Goal: Task Accomplishment & Management: Use online tool/utility

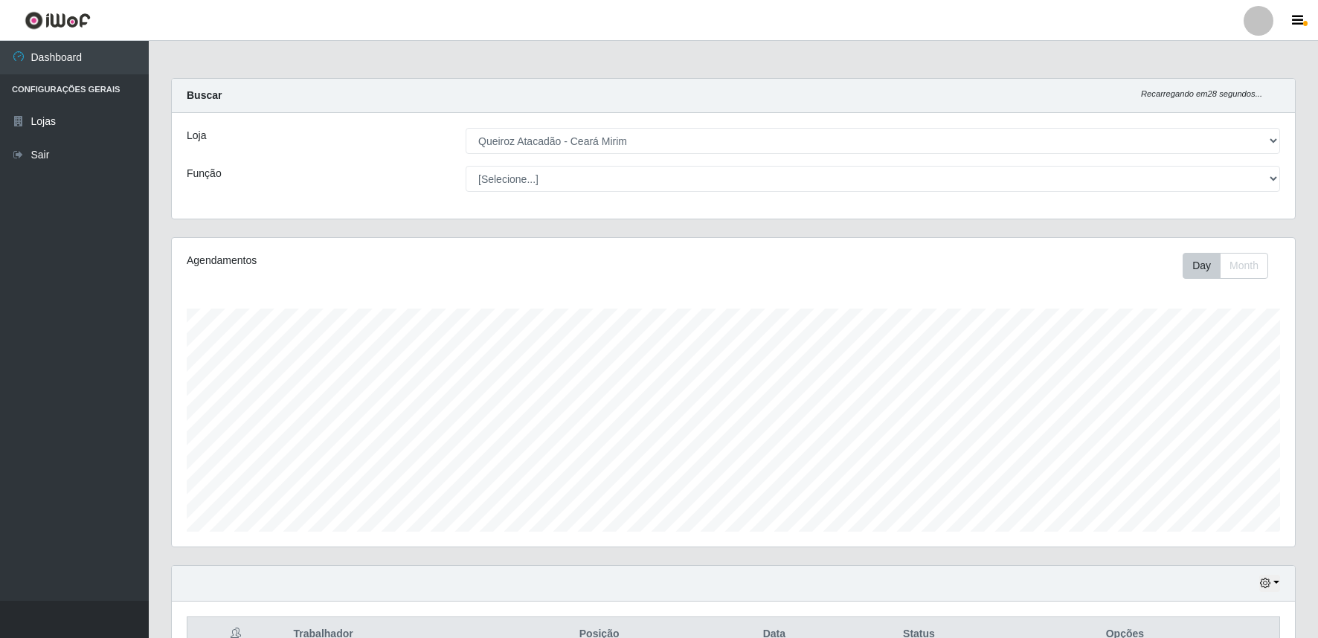
select select "465"
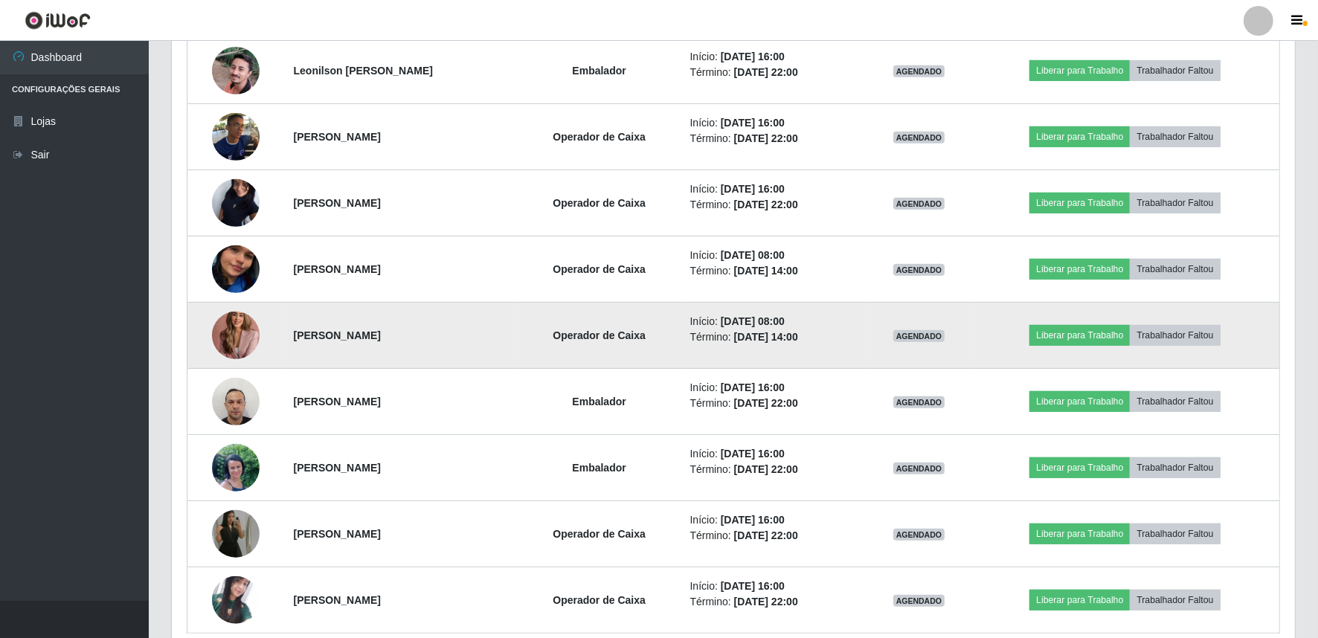
scroll to position [745, 0]
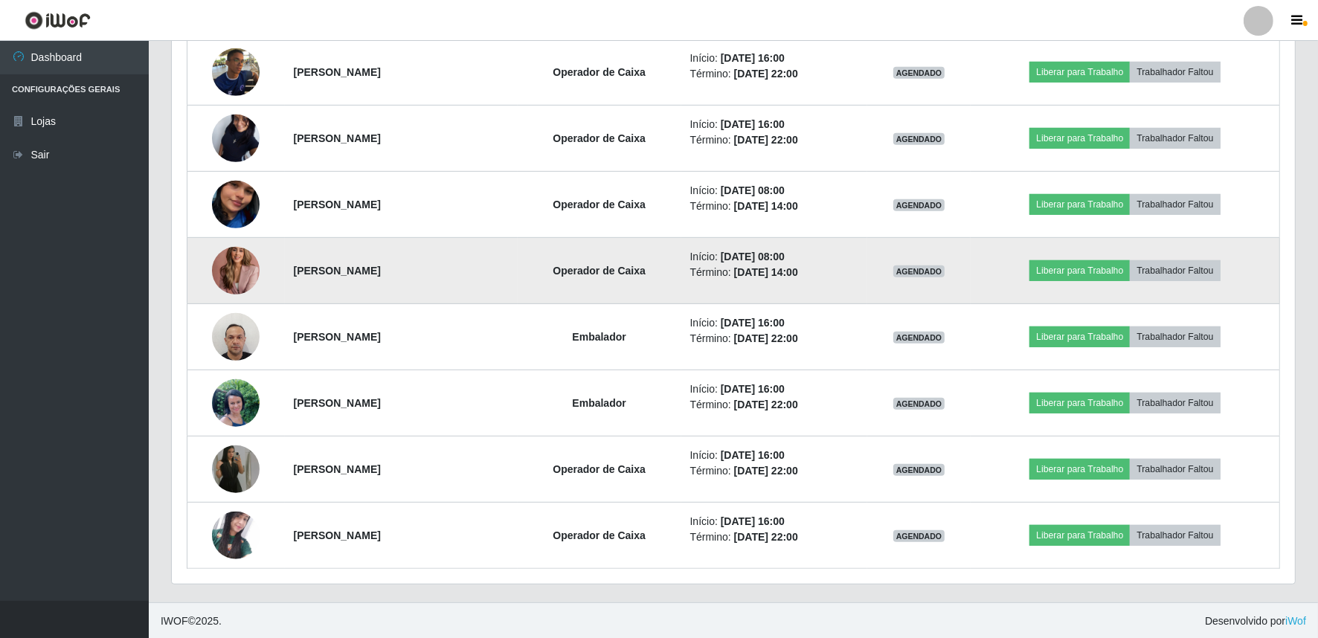
click at [224, 268] on img at bounding box center [236, 270] width 48 height 66
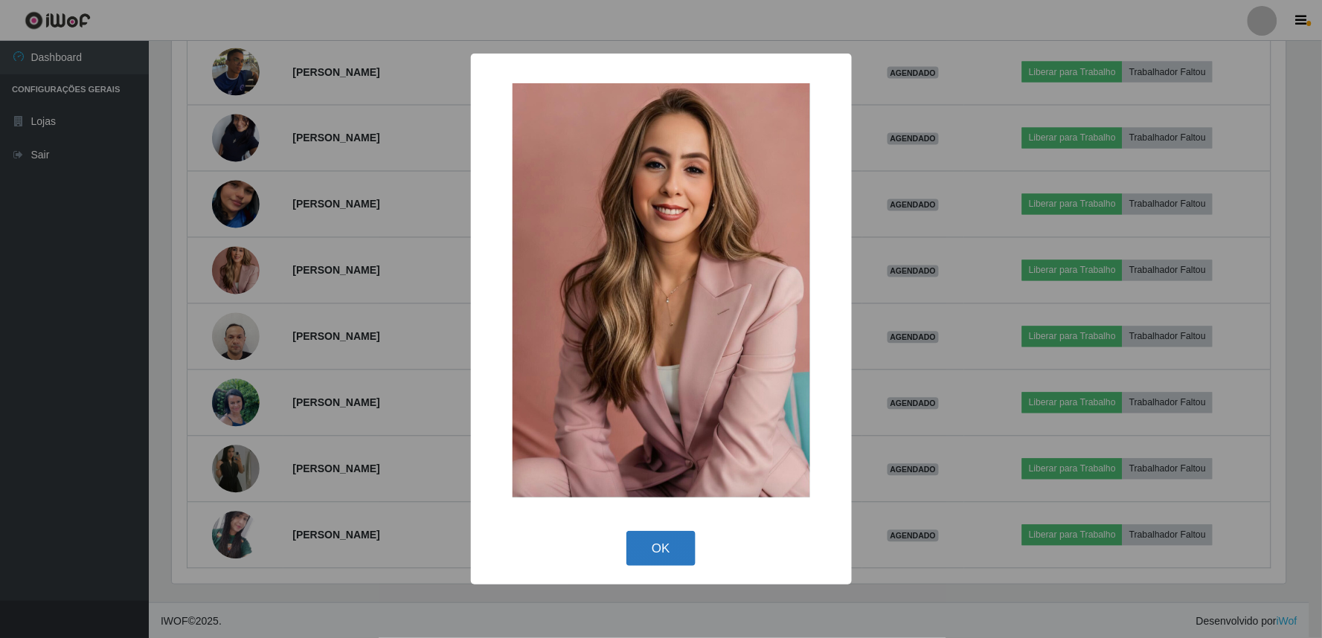
click at [642, 553] on button "OK" at bounding box center [660, 548] width 69 height 35
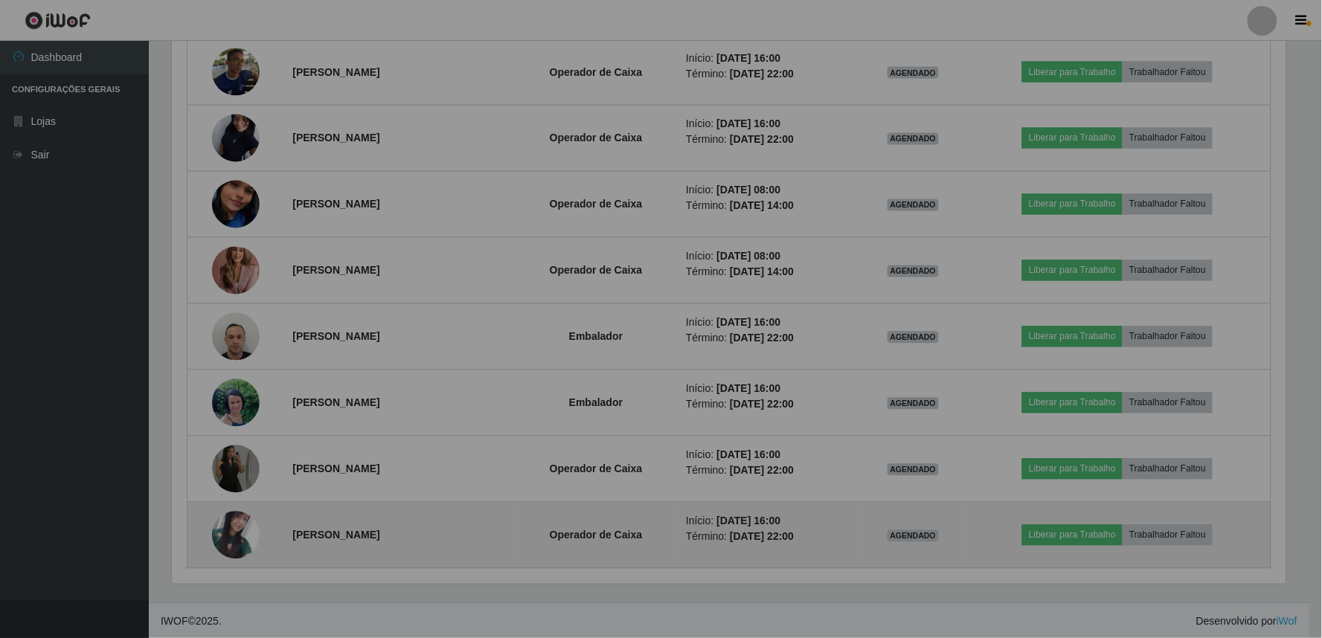
scroll to position [308, 1123]
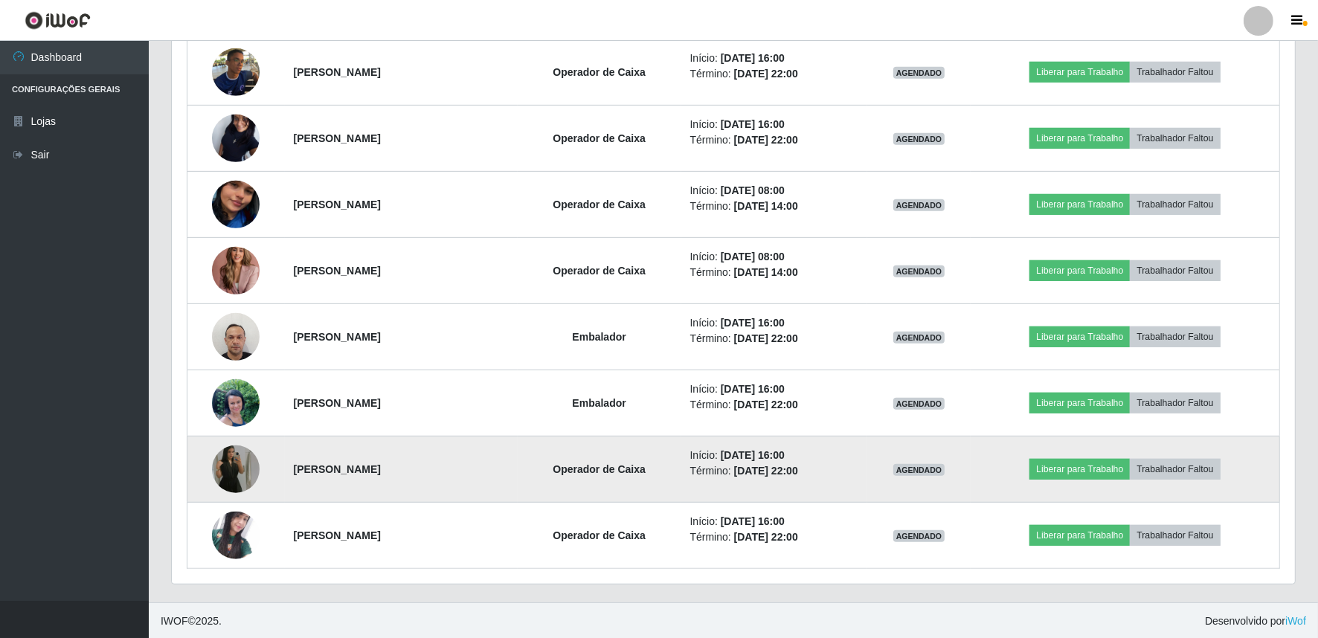
click at [234, 478] on img at bounding box center [236, 469] width 48 height 85
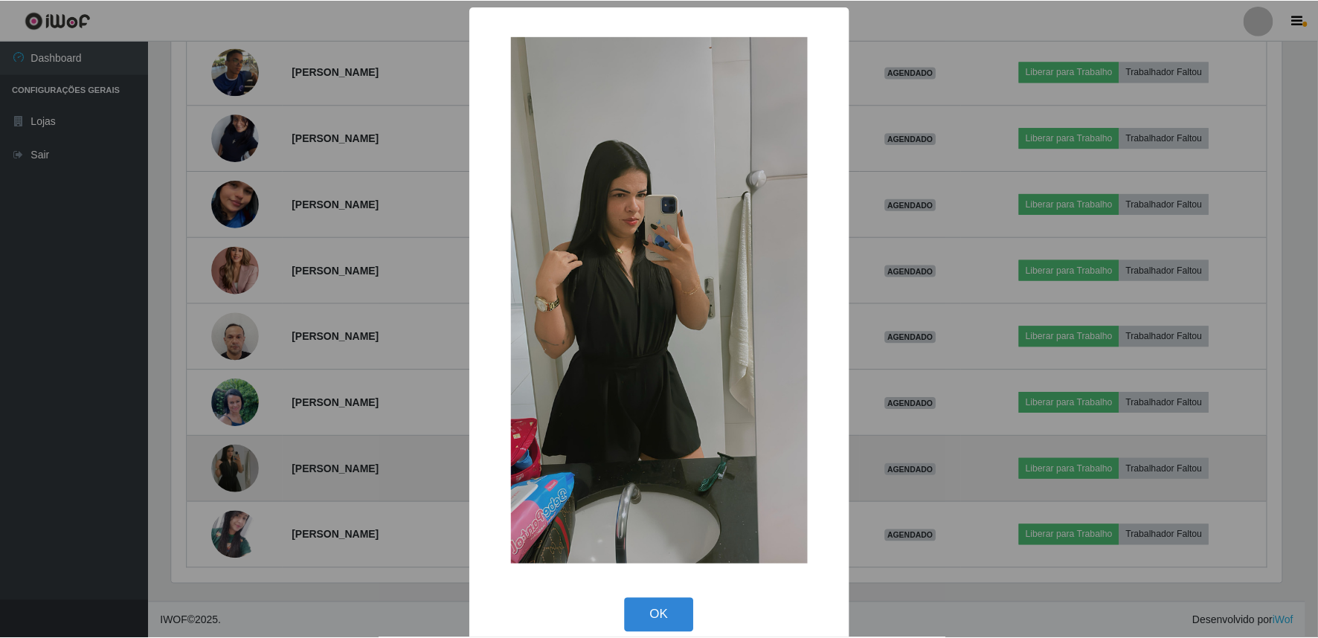
scroll to position [308, 1114]
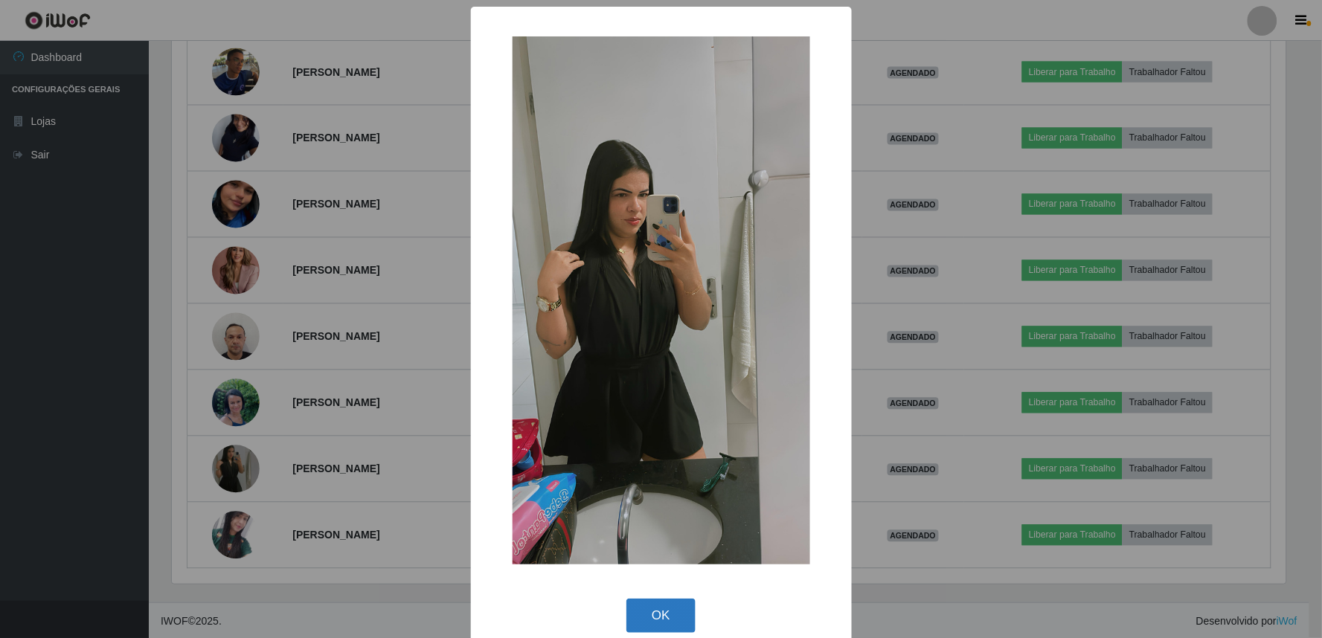
click at [675, 625] on button "OK" at bounding box center [660, 616] width 69 height 35
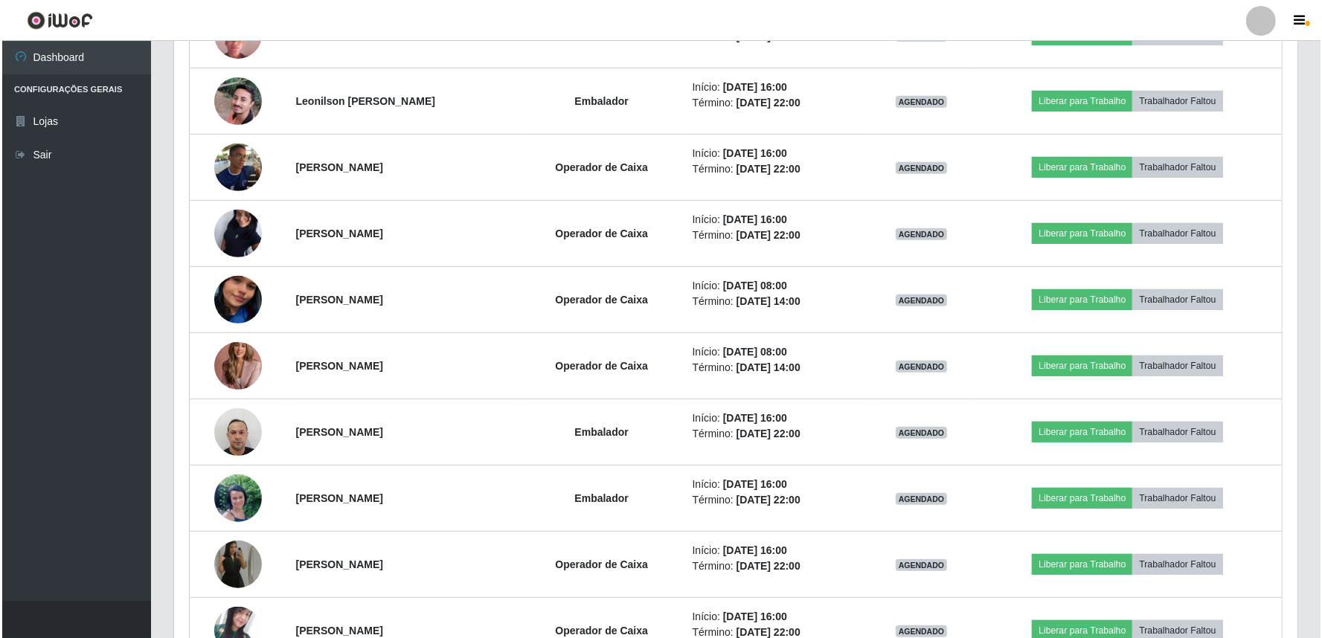
scroll to position [524, 0]
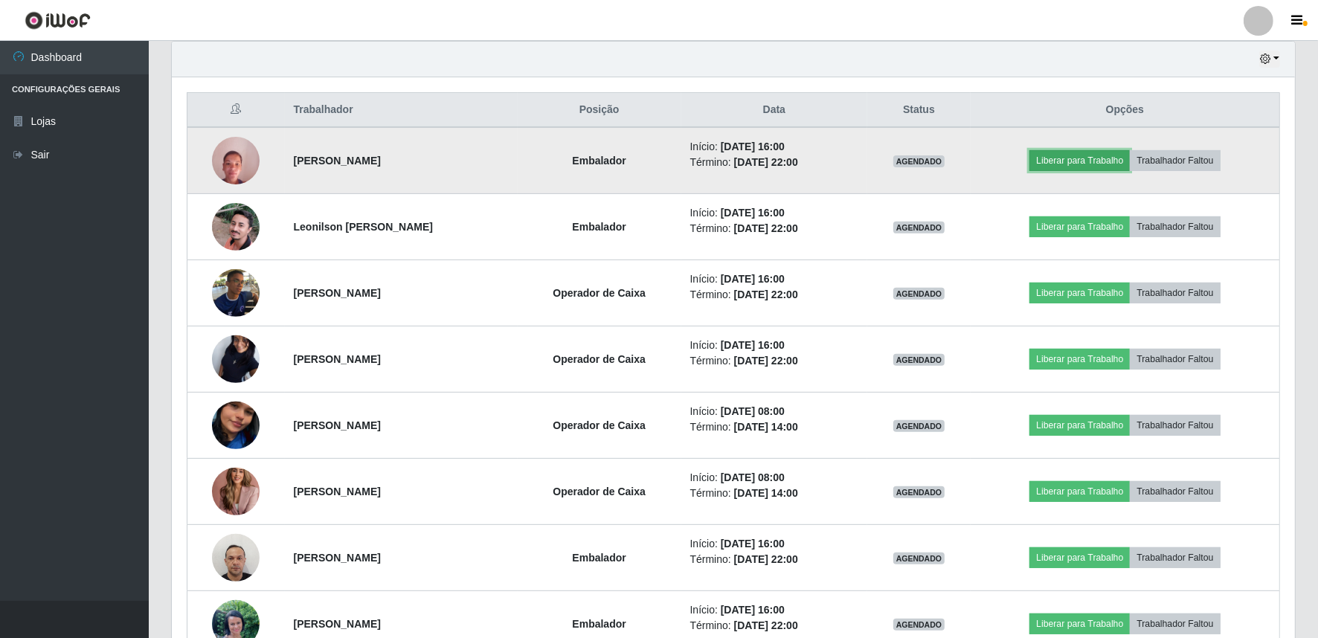
click at [1067, 158] on button "Liberar para Trabalho" at bounding box center [1080, 160] width 100 height 21
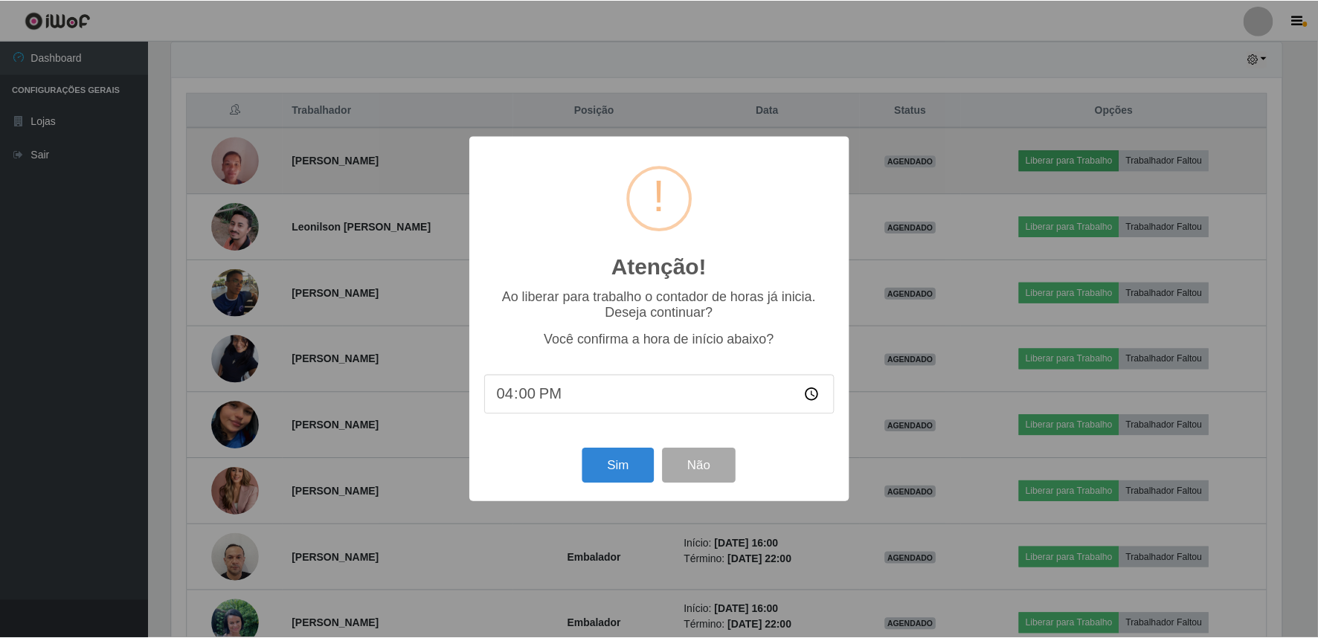
scroll to position [308, 1114]
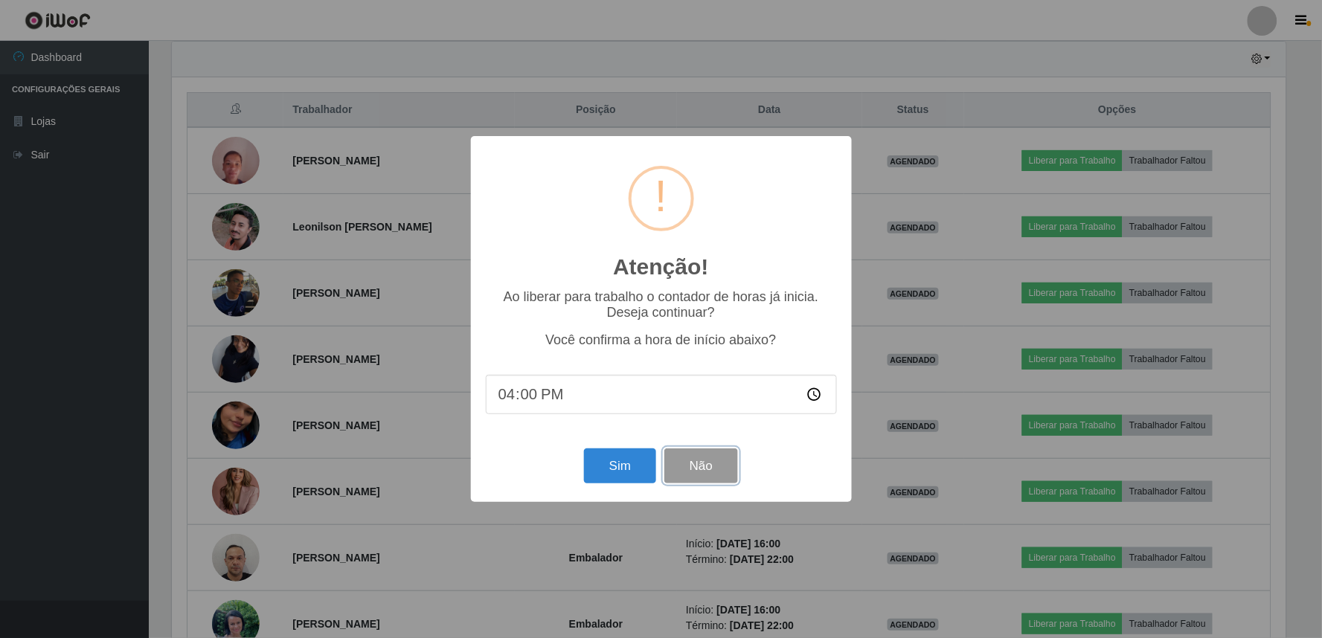
click at [722, 464] on button "Não" at bounding box center [701, 466] width 74 height 35
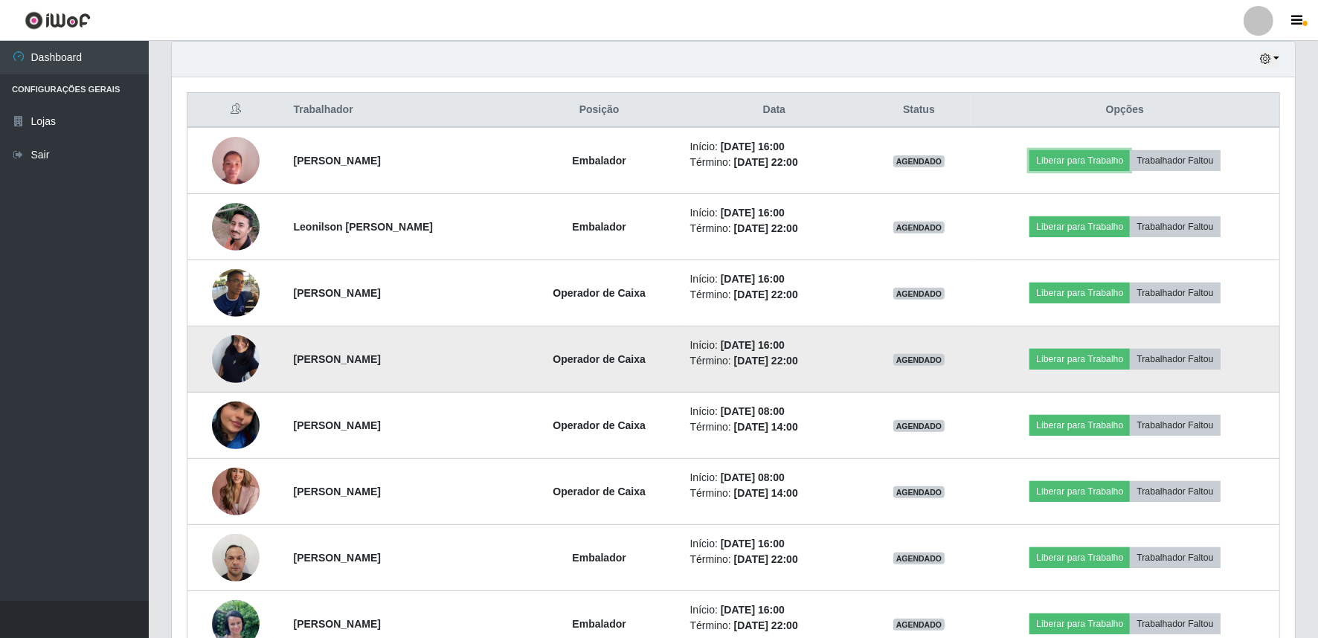
scroll to position [308, 1123]
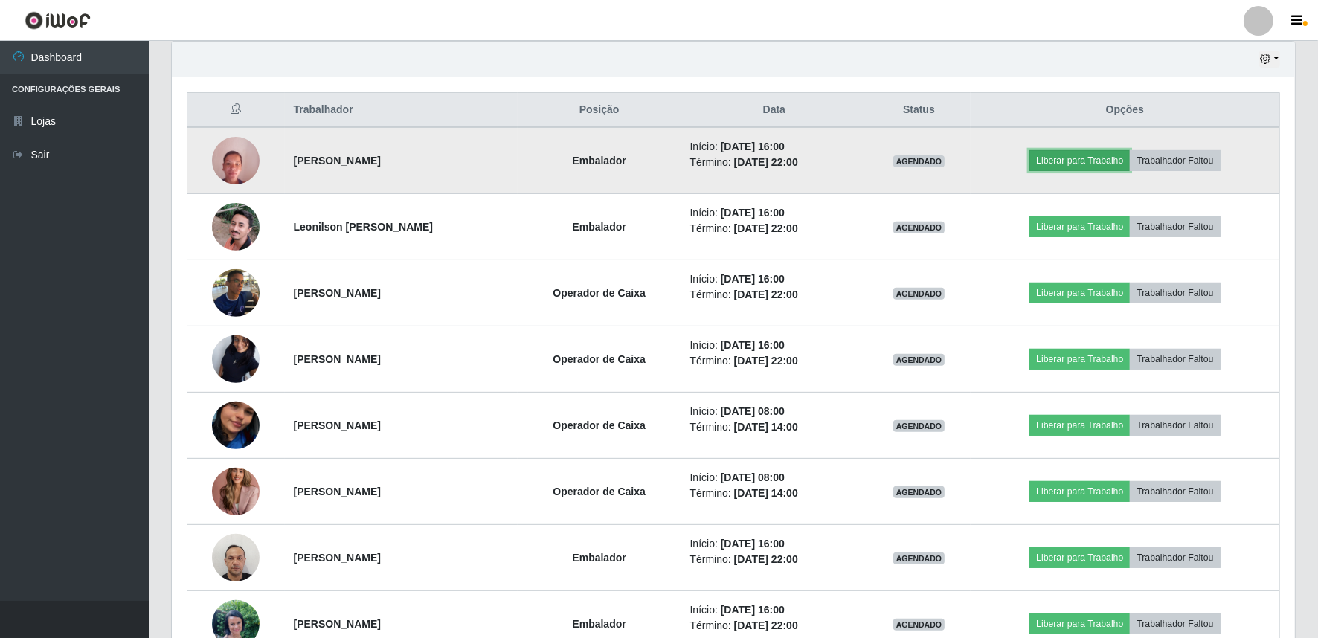
click at [1112, 158] on button "Liberar para Trabalho" at bounding box center [1080, 160] width 100 height 21
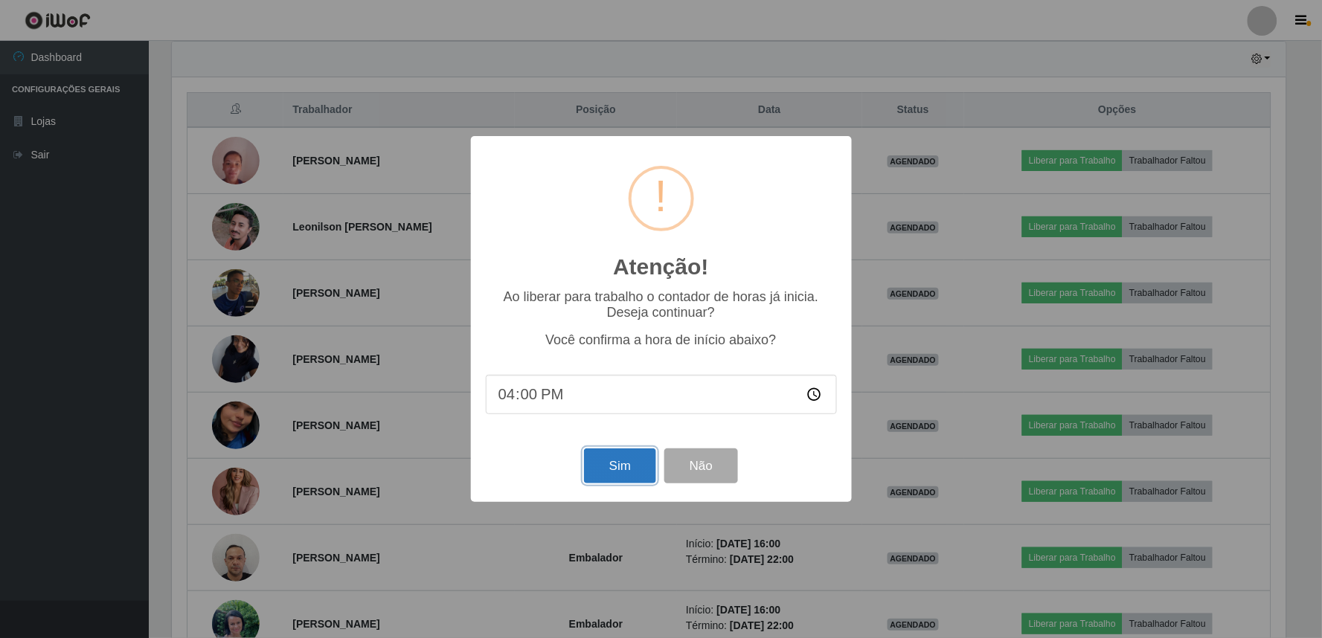
click at [614, 466] on button "Sim" at bounding box center [620, 466] width 72 height 35
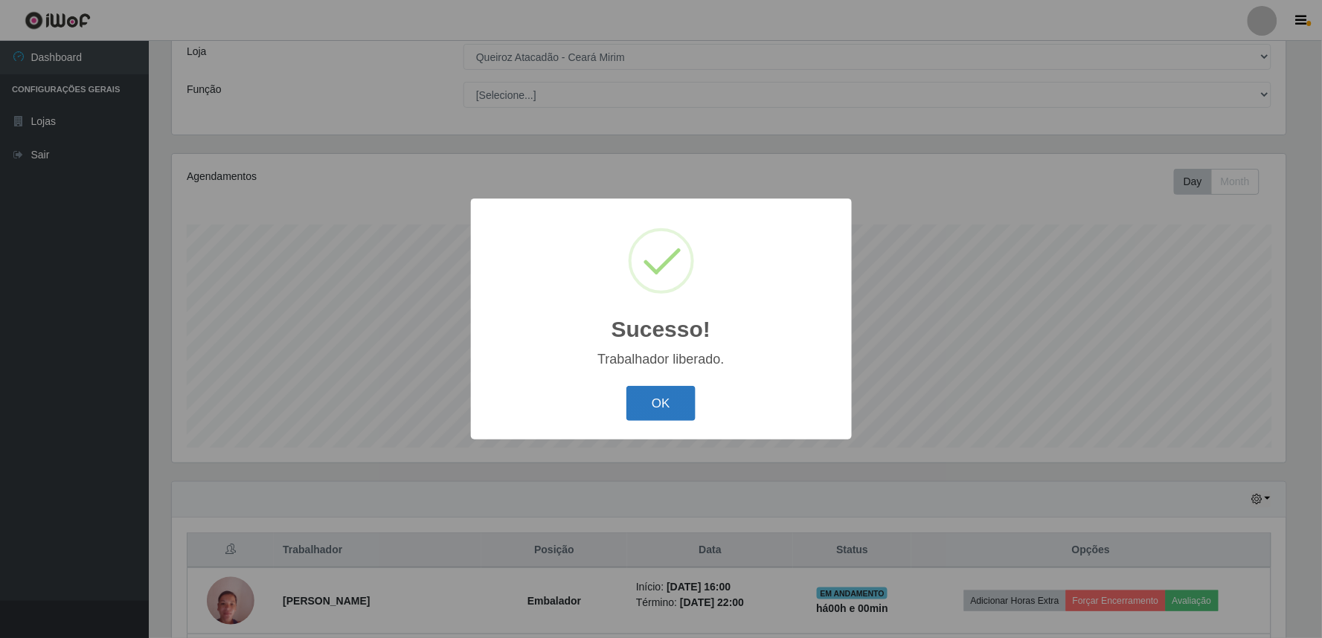
click at [674, 403] on button "OK" at bounding box center [660, 403] width 69 height 35
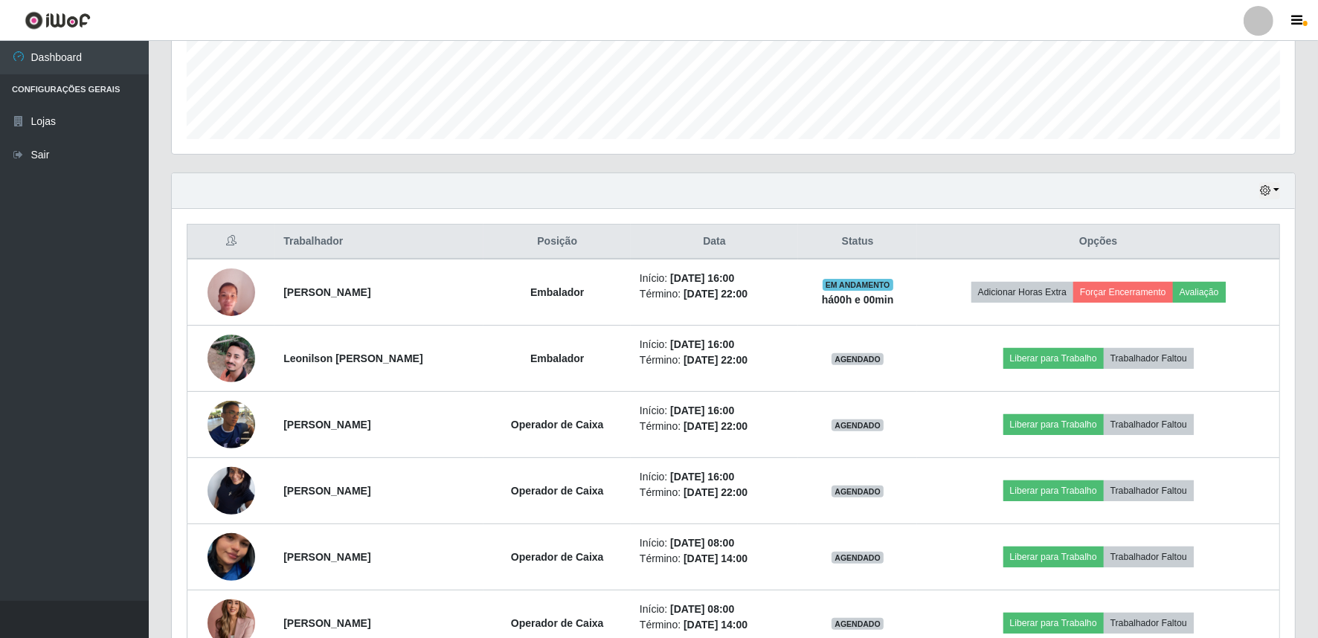
scroll to position [414, 0]
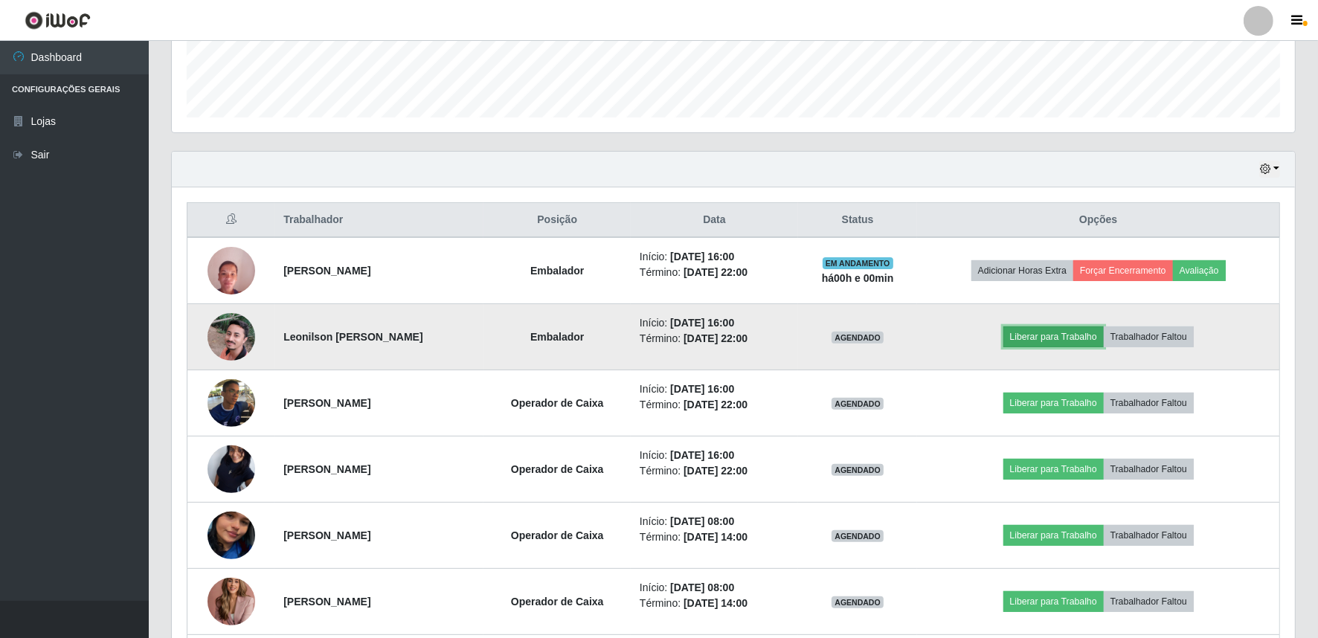
click at [1081, 330] on button "Liberar para Trabalho" at bounding box center [1054, 337] width 100 height 21
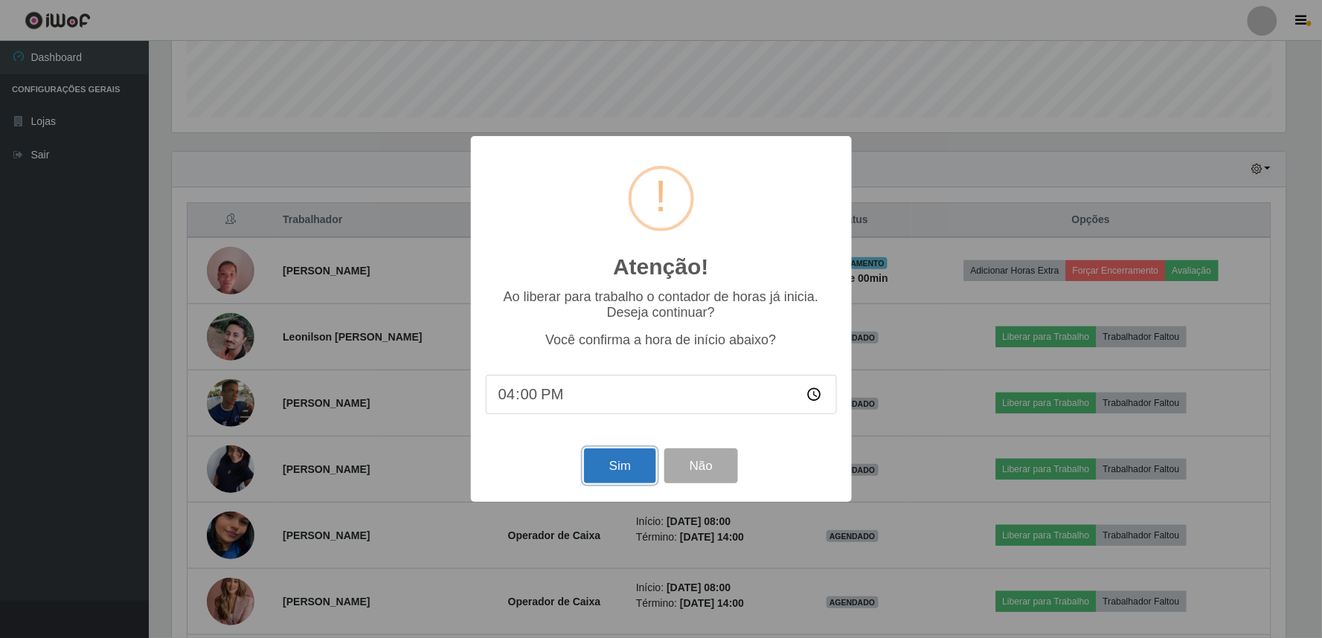
click at [603, 481] on button "Sim" at bounding box center [620, 466] width 72 height 35
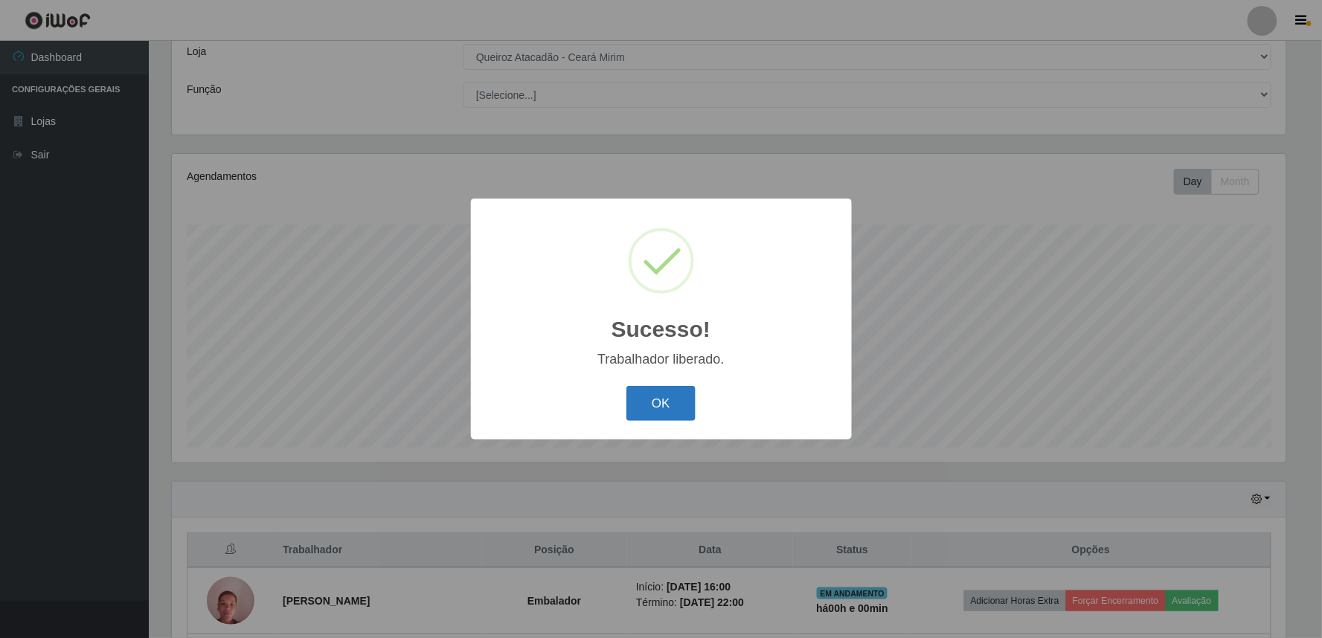
click at [663, 414] on button "OK" at bounding box center [660, 403] width 69 height 35
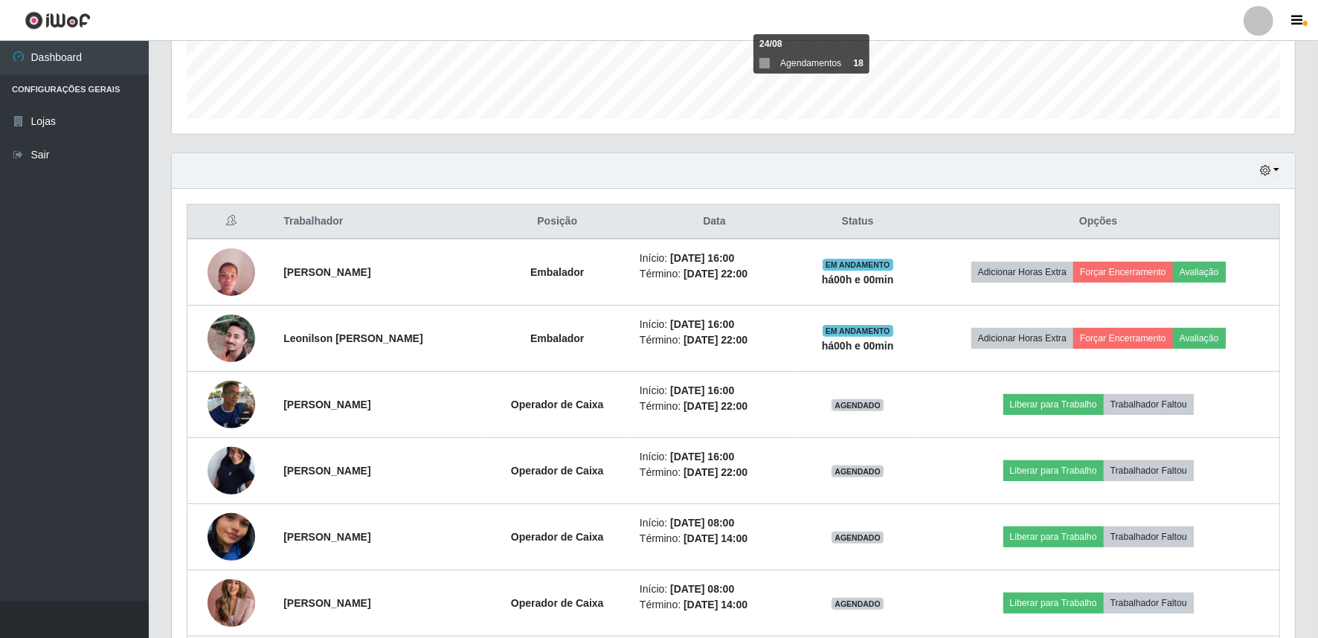
scroll to position [524, 0]
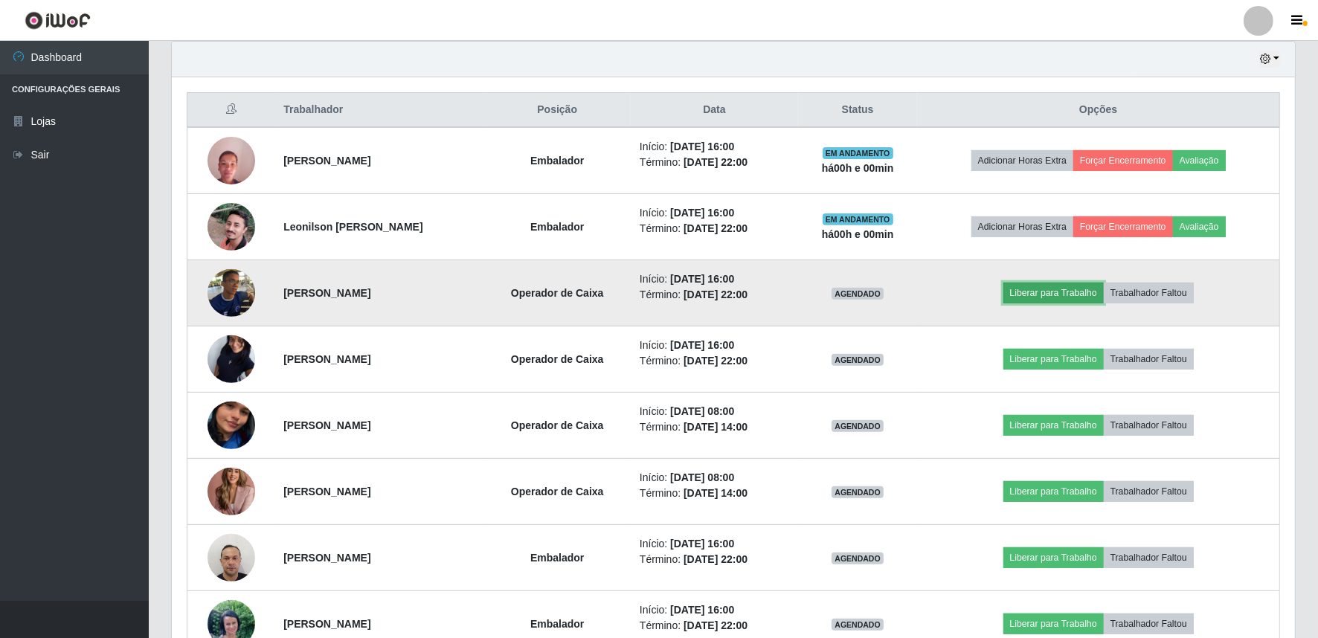
click at [1051, 298] on button "Liberar para Trabalho" at bounding box center [1054, 293] width 100 height 21
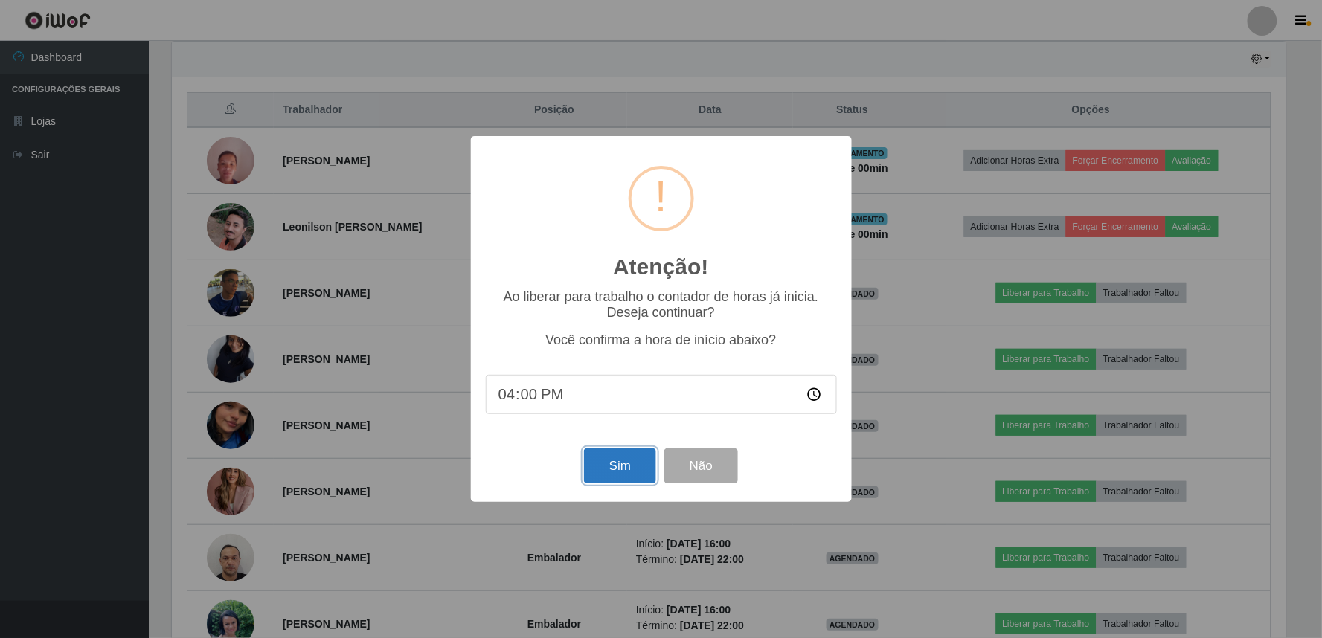
click at [629, 458] on button "Sim" at bounding box center [620, 466] width 72 height 35
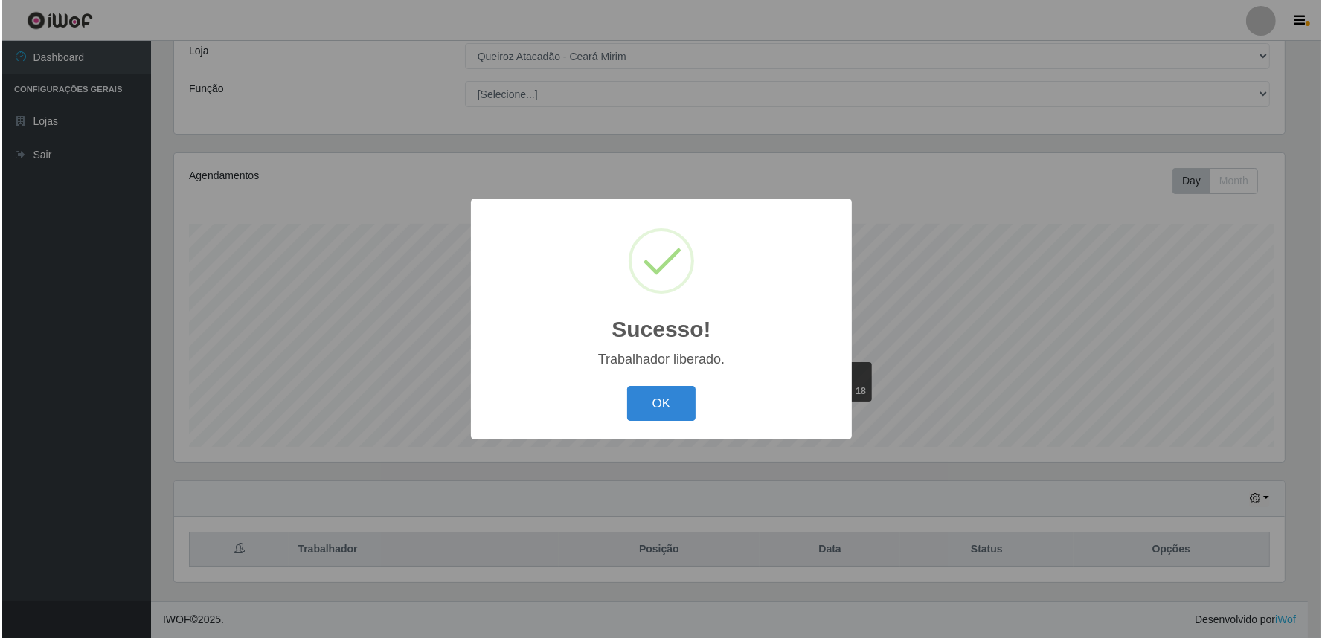
scroll to position [0, 0]
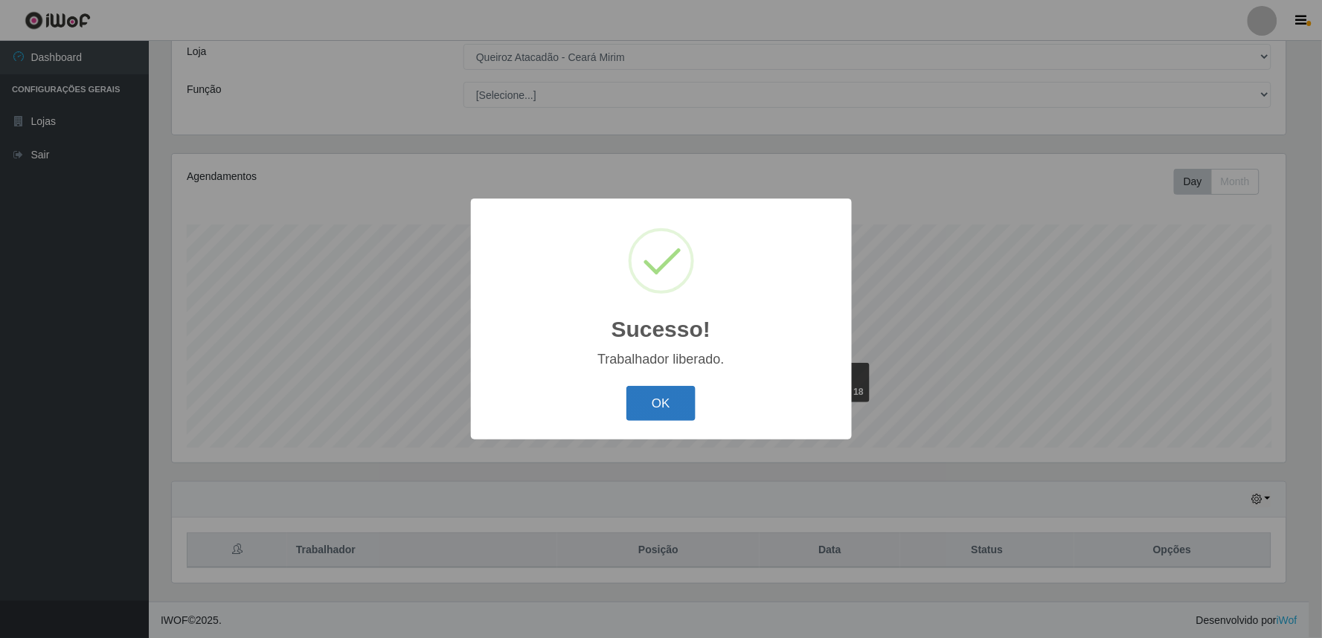
click at [645, 397] on button "OK" at bounding box center [660, 403] width 69 height 35
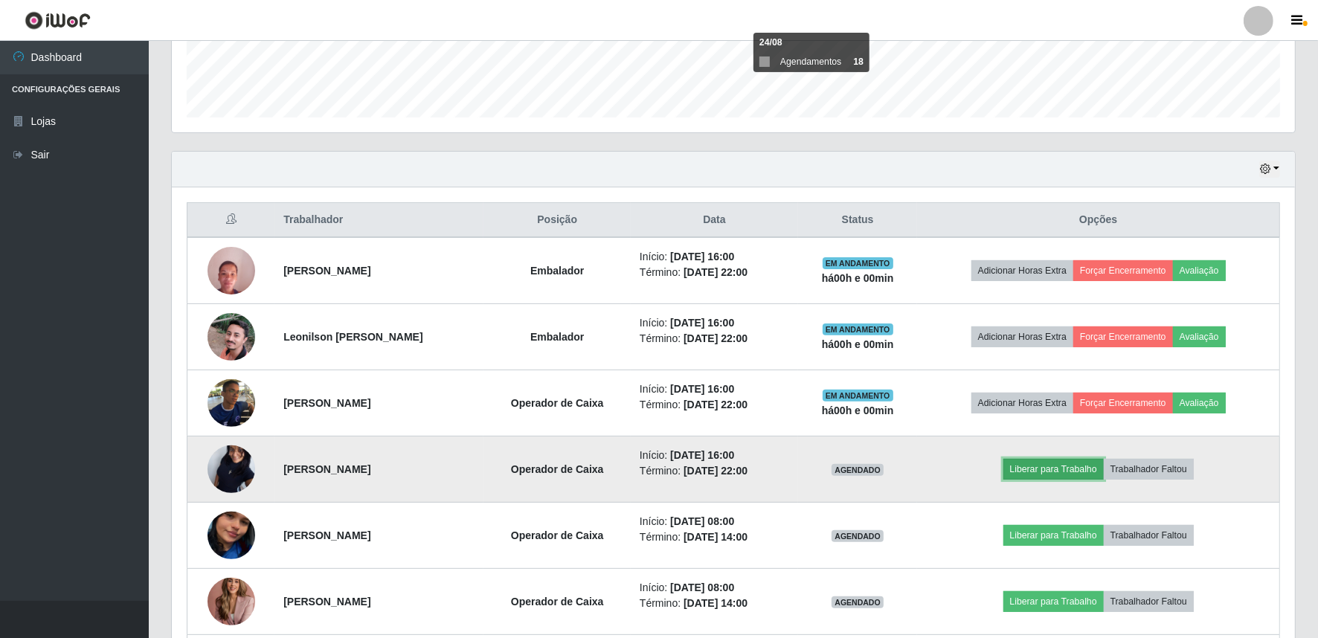
click at [1047, 466] on button "Liberar para Trabalho" at bounding box center [1054, 469] width 100 height 21
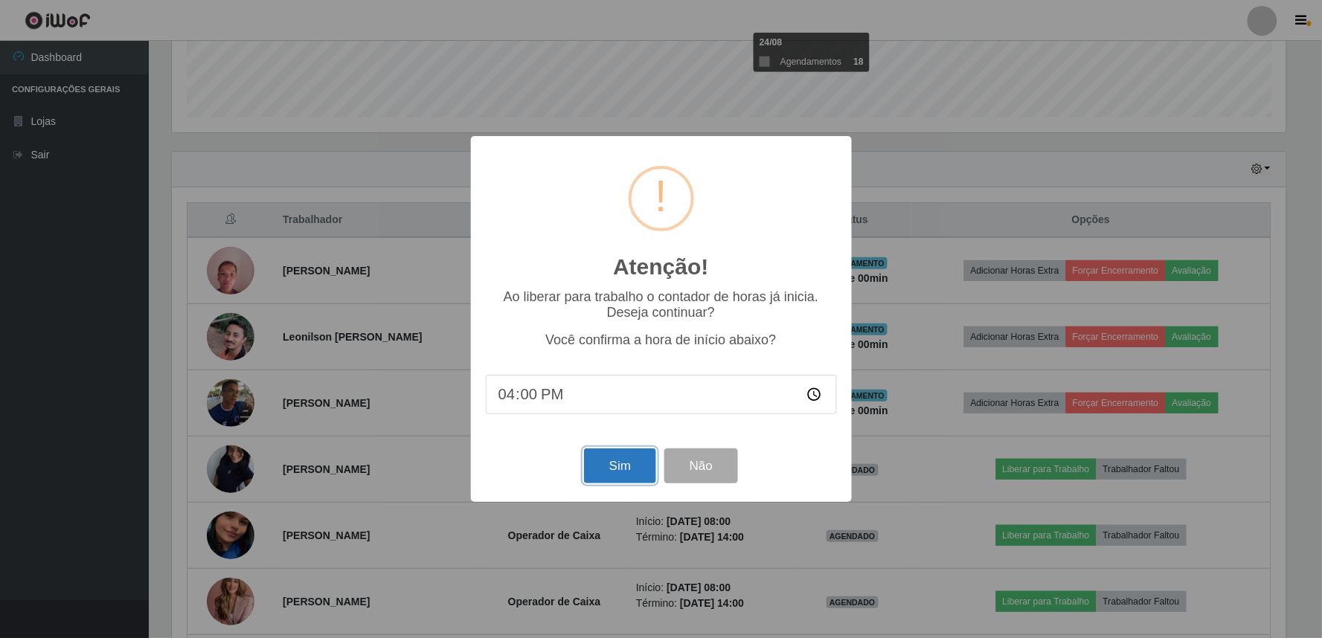
click at [626, 467] on button "Sim" at bounding box center [620, 466] width 72 height 35
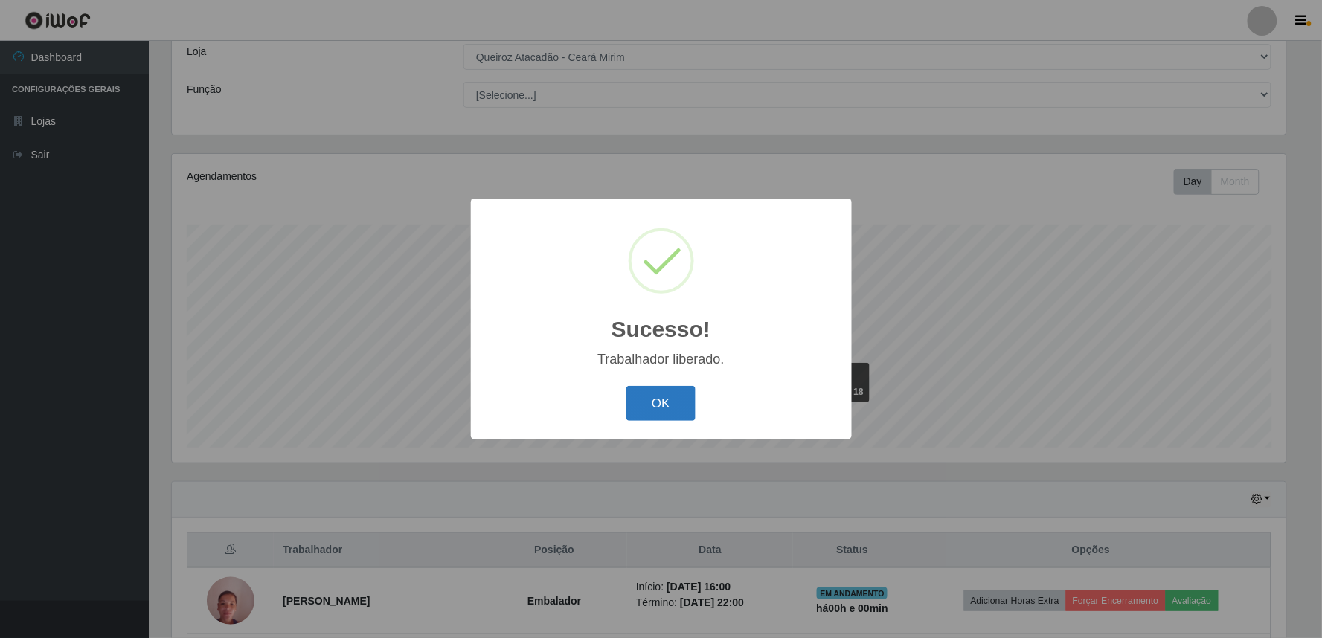
click at [664, 406] on button "OK" at bounding box center [660, 403] width 69 height 35
